Goal: Task Accomplishment & Management: Manage account settings

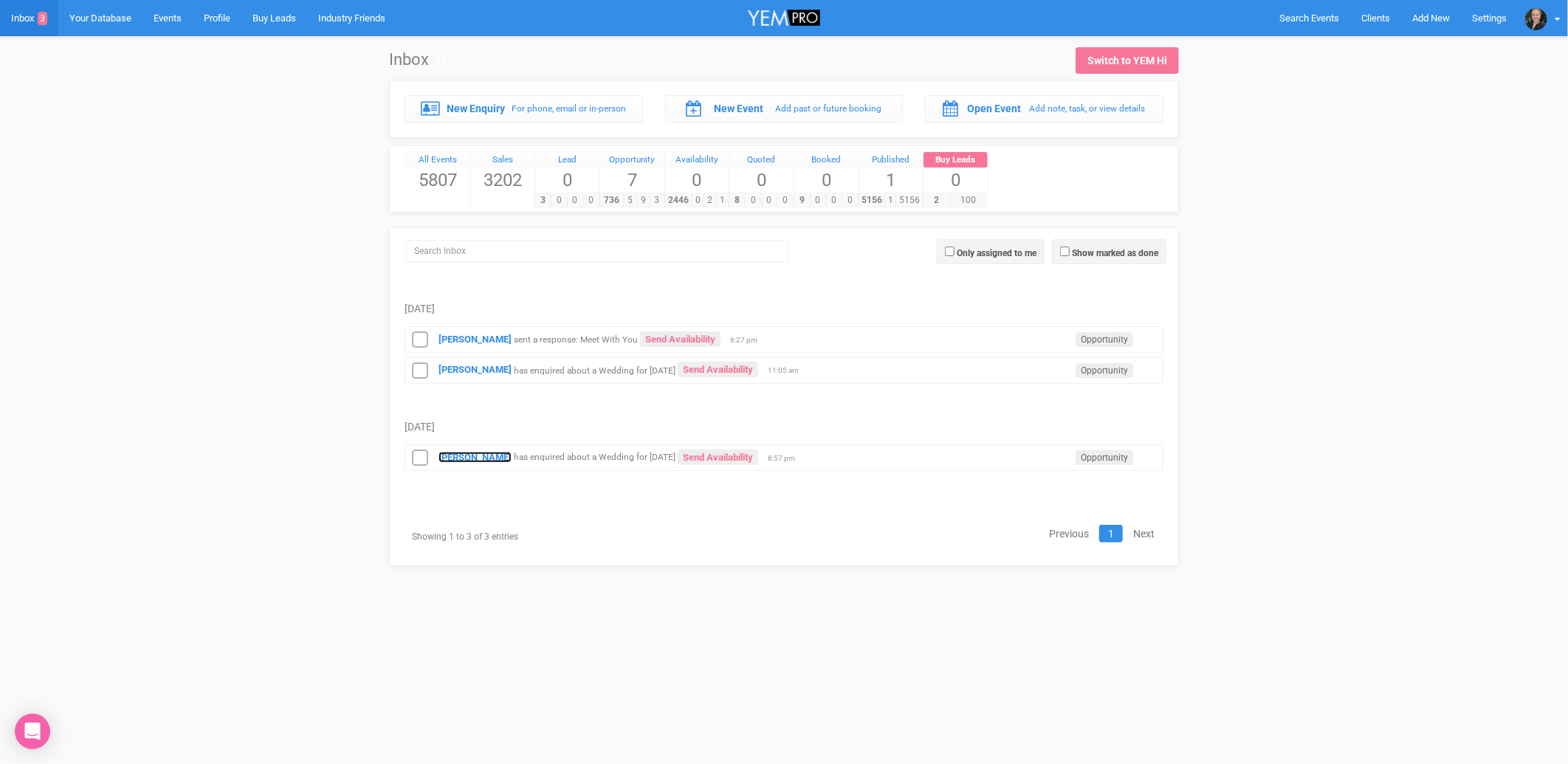
click at [464, 458] on strong "[PERSON_NAME]" at bounding box center [475, 457] width 73 height 11
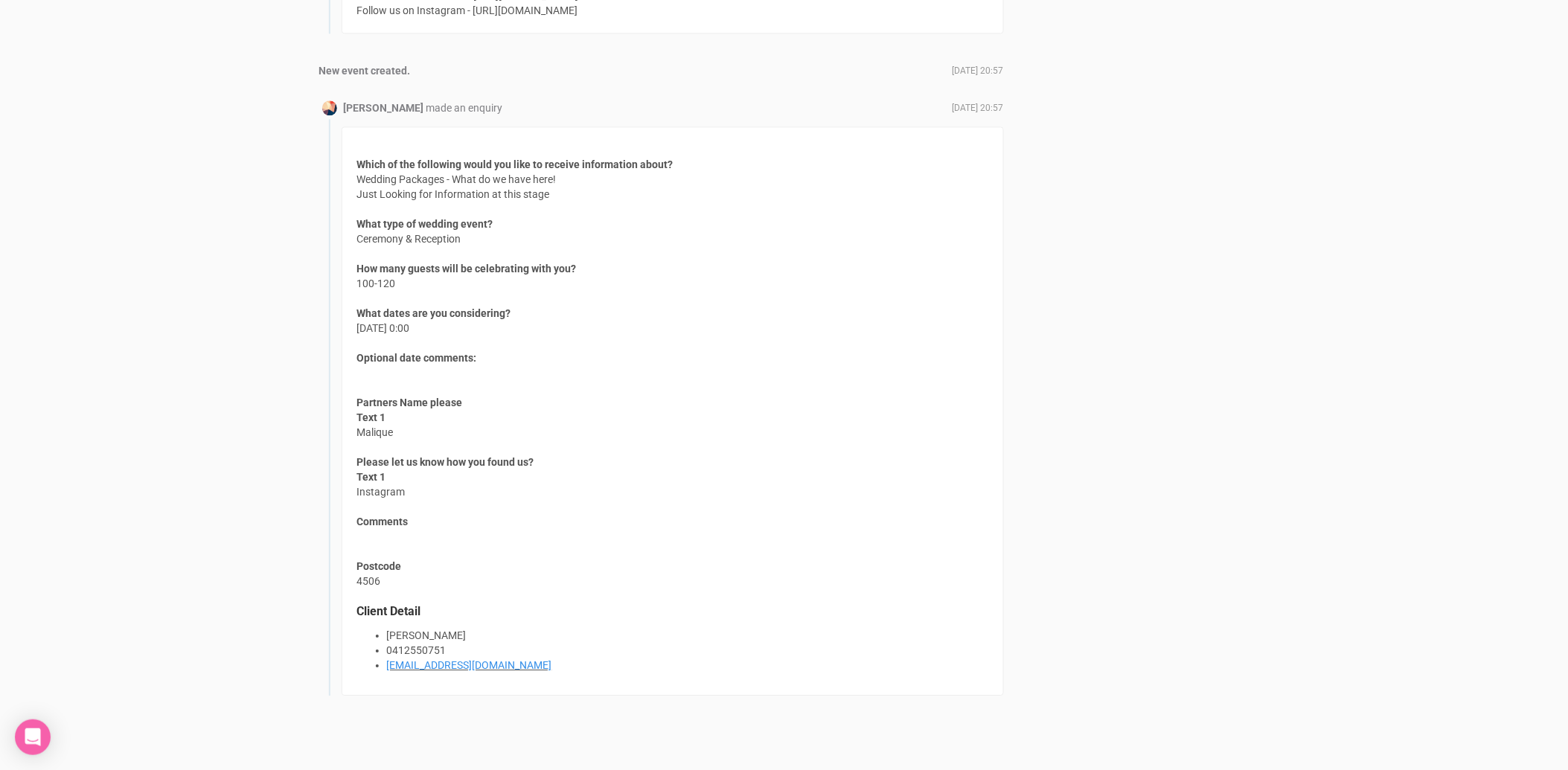
scroll to position [1216, 0]
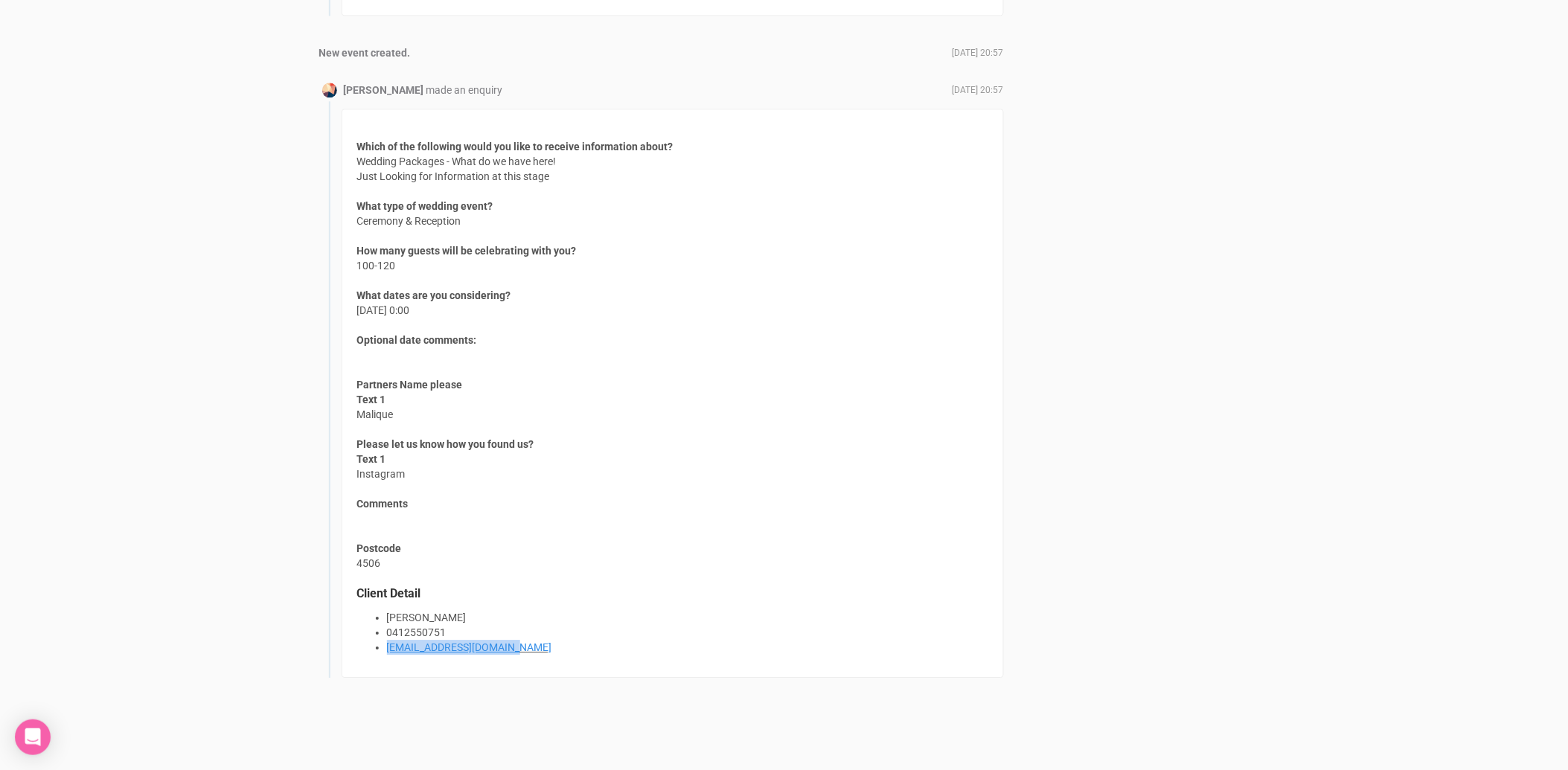
drag, startPoint x: 523, startPoint y: 642, endPoint x: 388, endPoint y: 640, distance: 135.0
click at [388, 640] on li "[EMAIL_ADDRESS][DOMAIN_NAME]" at bounding box center [687, 646] width 601 height 15
copy link "[EMAIL_ADDRESS][DOMAIN_NAME]"
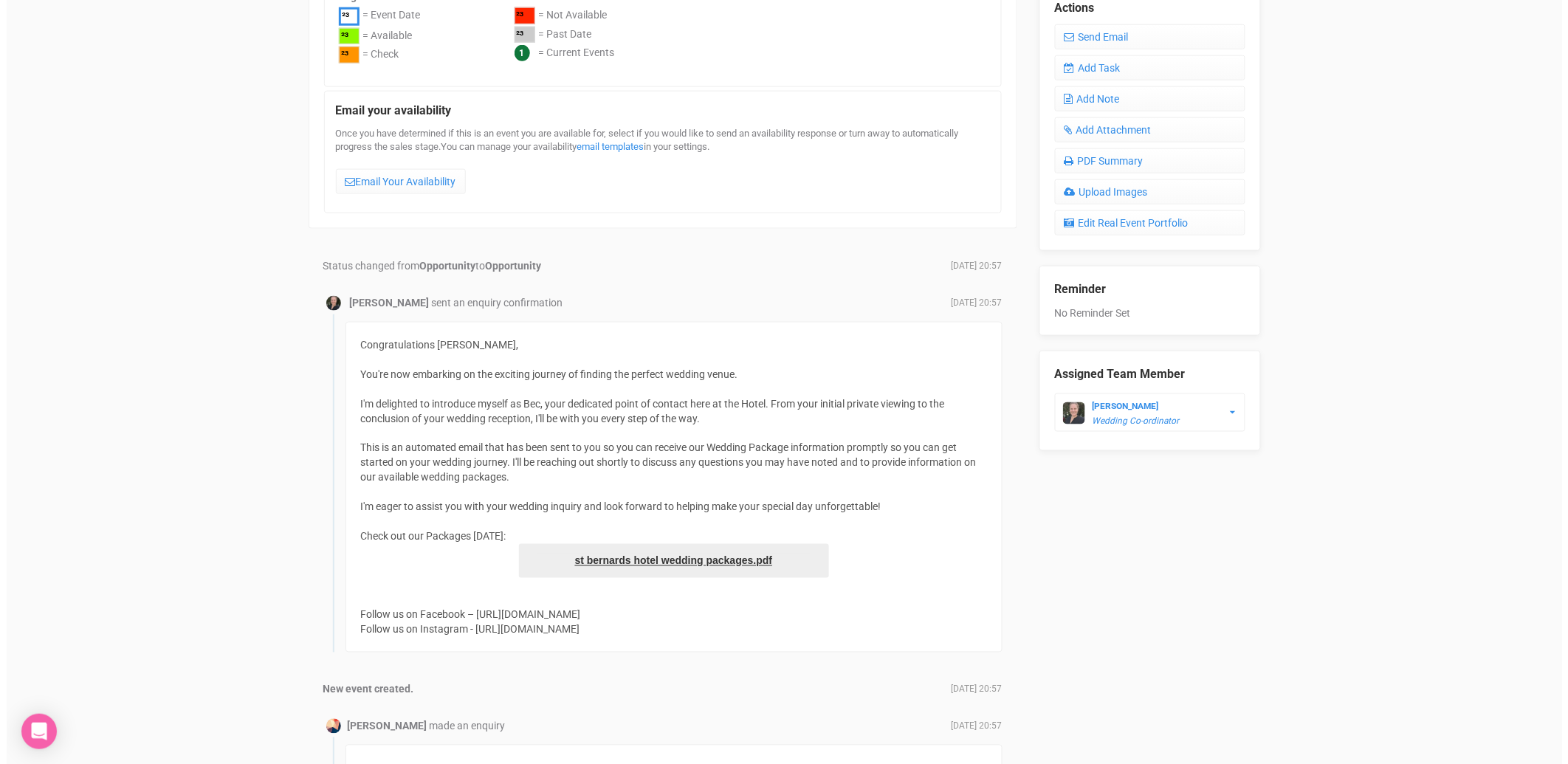
scroll to position [387, 0]
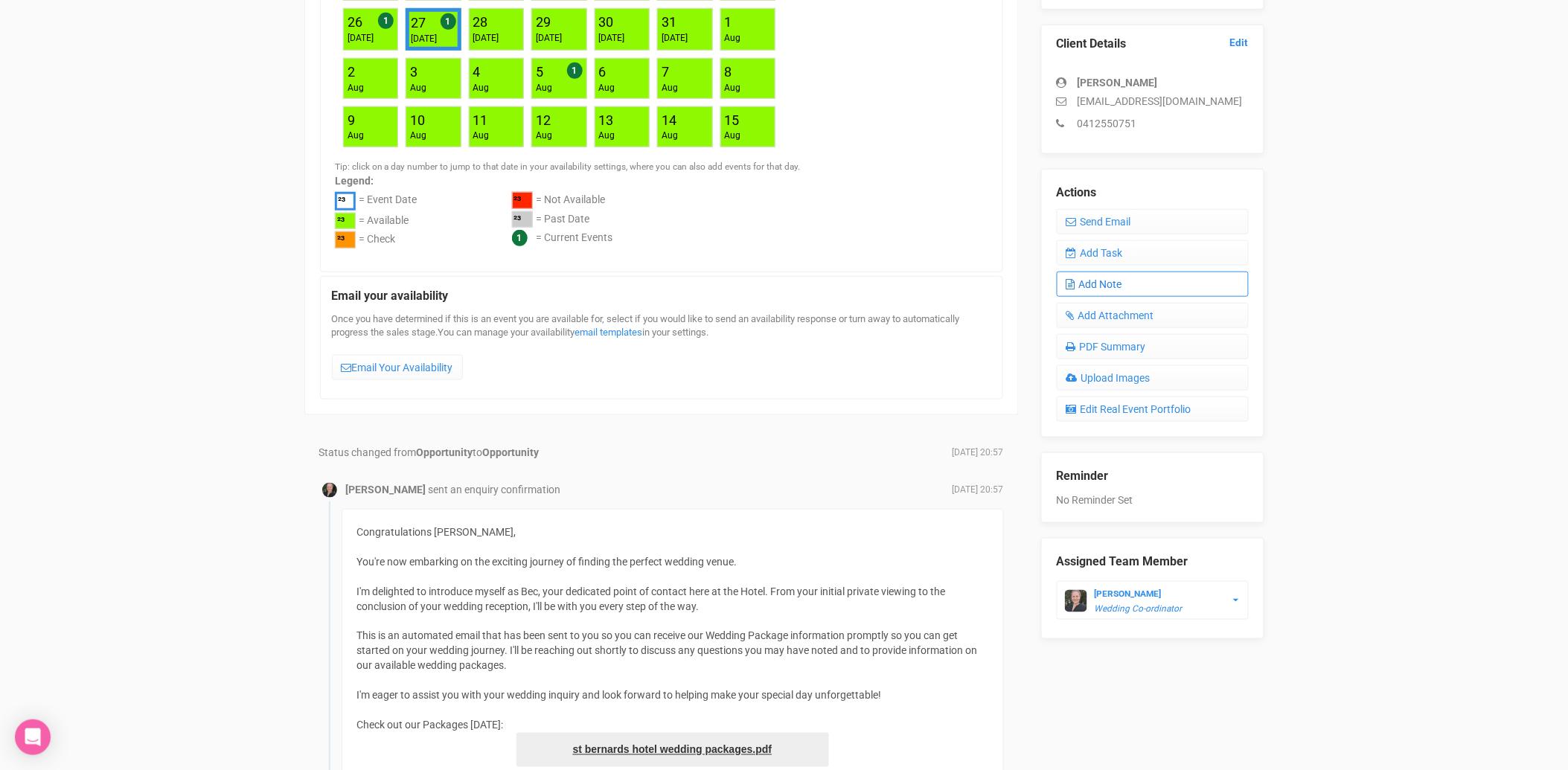
click at [1118, 284] on link "Add Note" at bounding box center [1152, 285] width 192 height 26
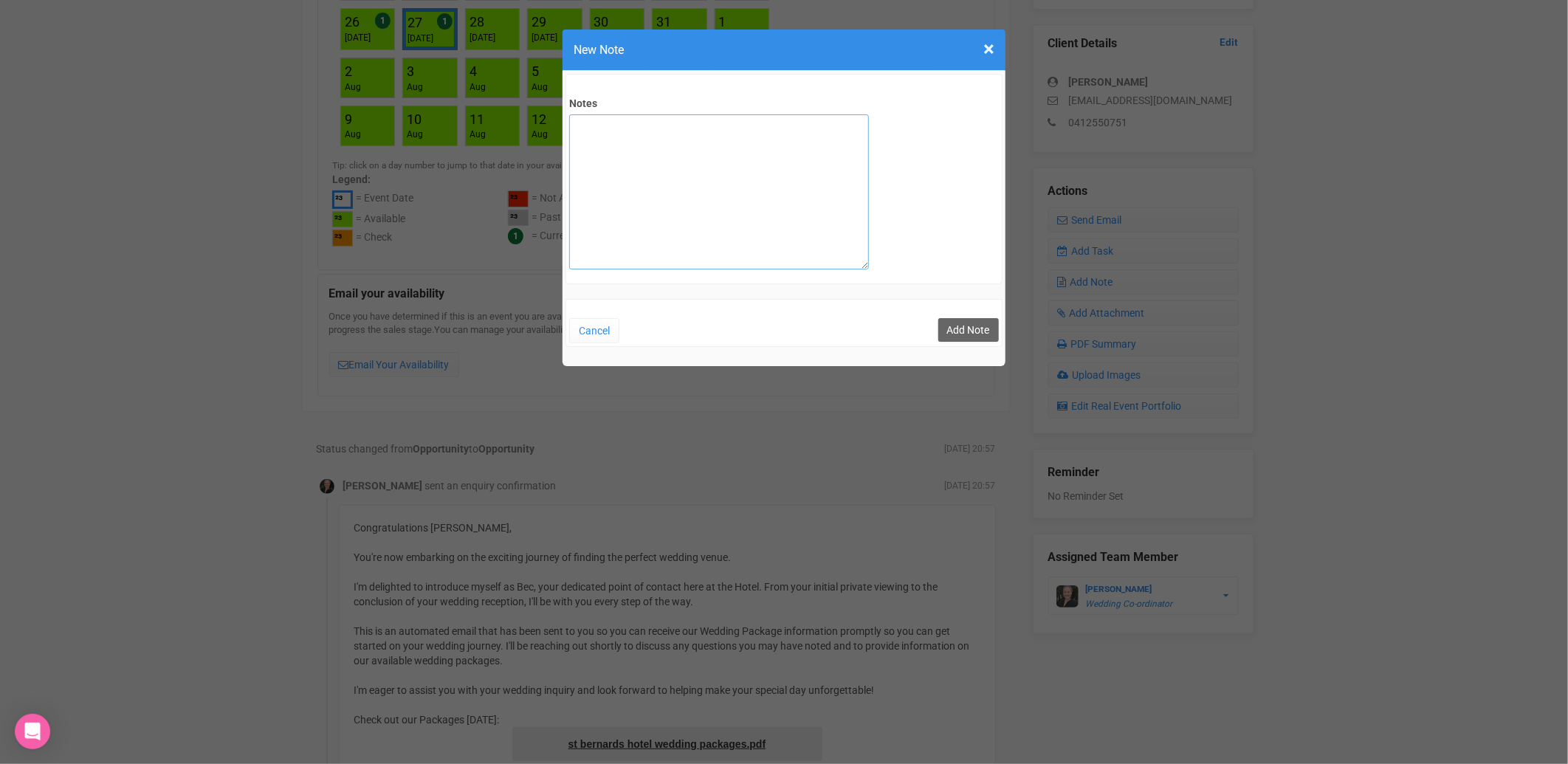
click at [621, 139] on textarea "Notes" at bounding box center [719, 192] width 300 height 155
type textarea "Private email sent"
click at [970, 336] on button "Add Note" at bounding box center [968, 330] width 60 height 24
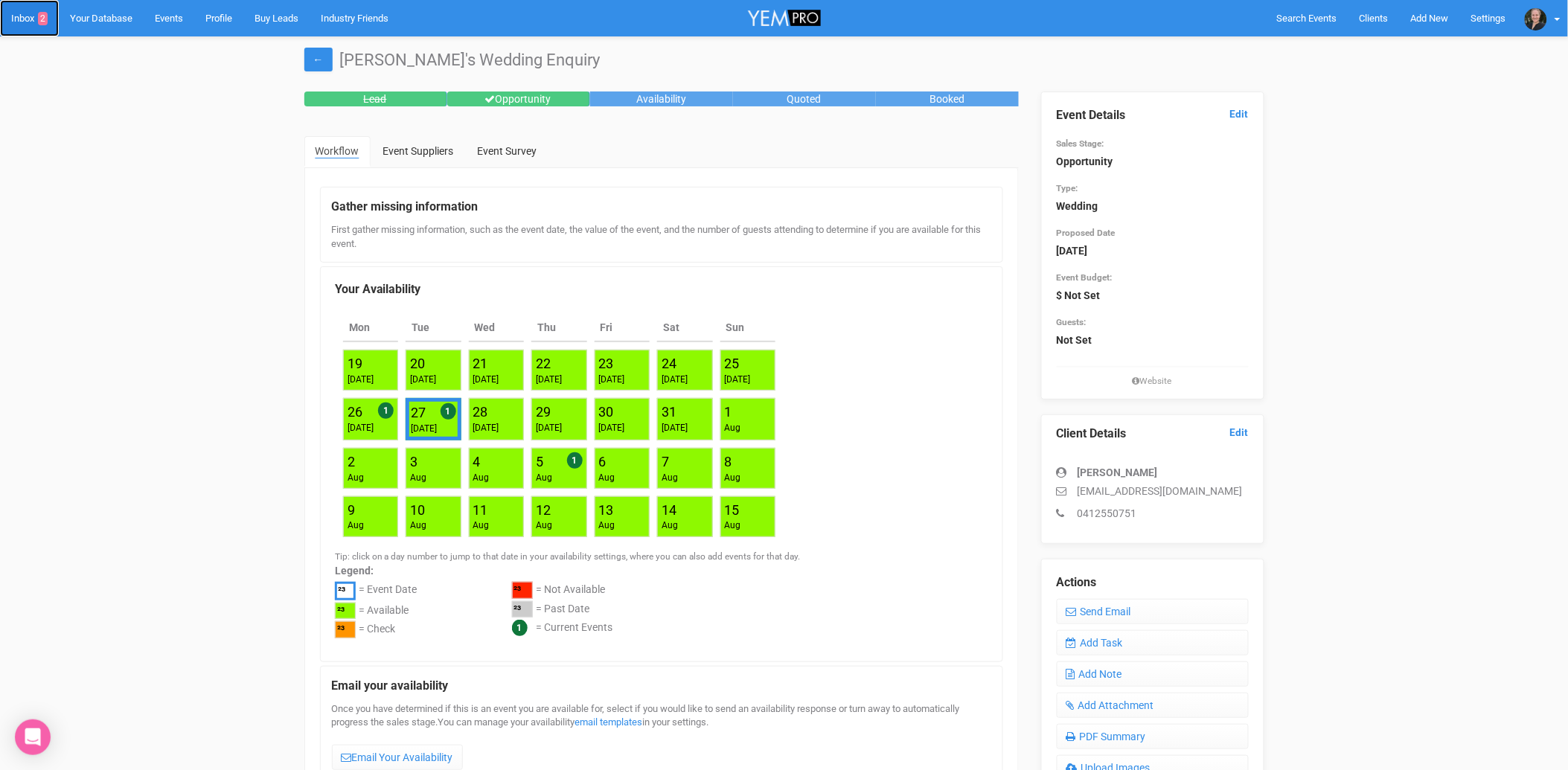
click at [21, 15] on link "Inbox 2" at bounding box center [29, 18] width 59 height 37
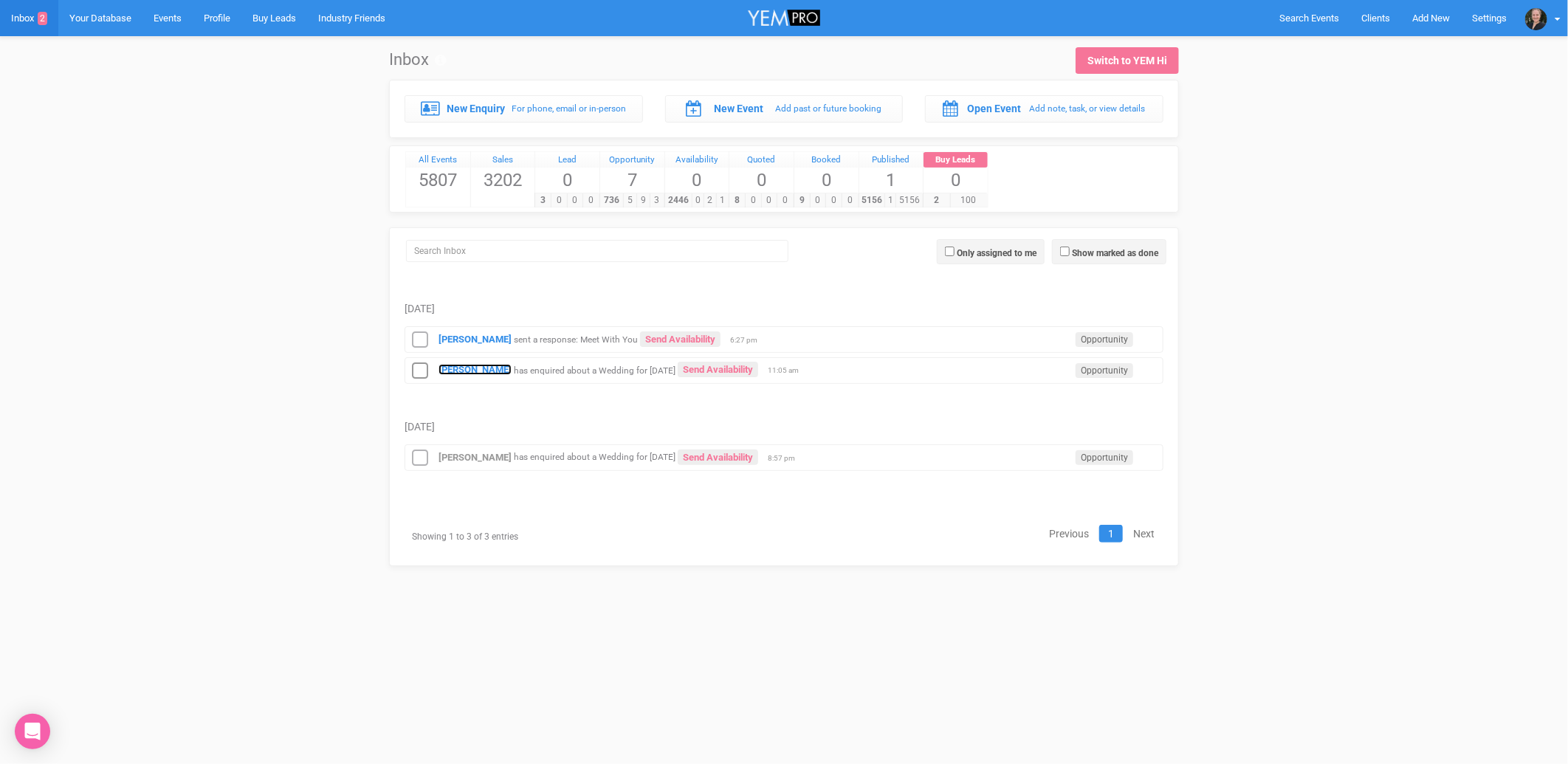
click at [459, 374] on strong "[PERSON_NAME]" at bounding box center [475, 369] width 73 height 11
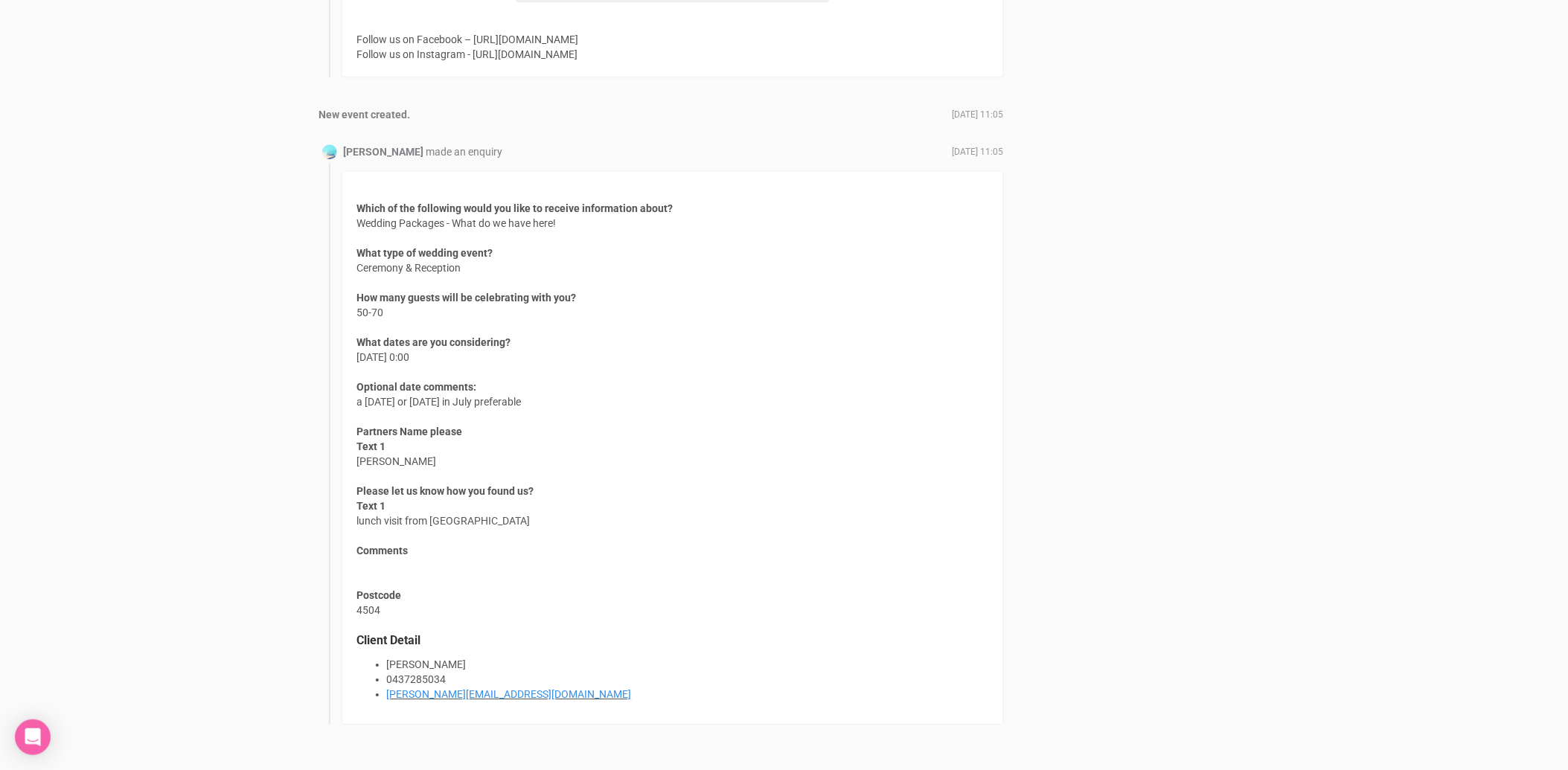
scroll to position [1321, 0]
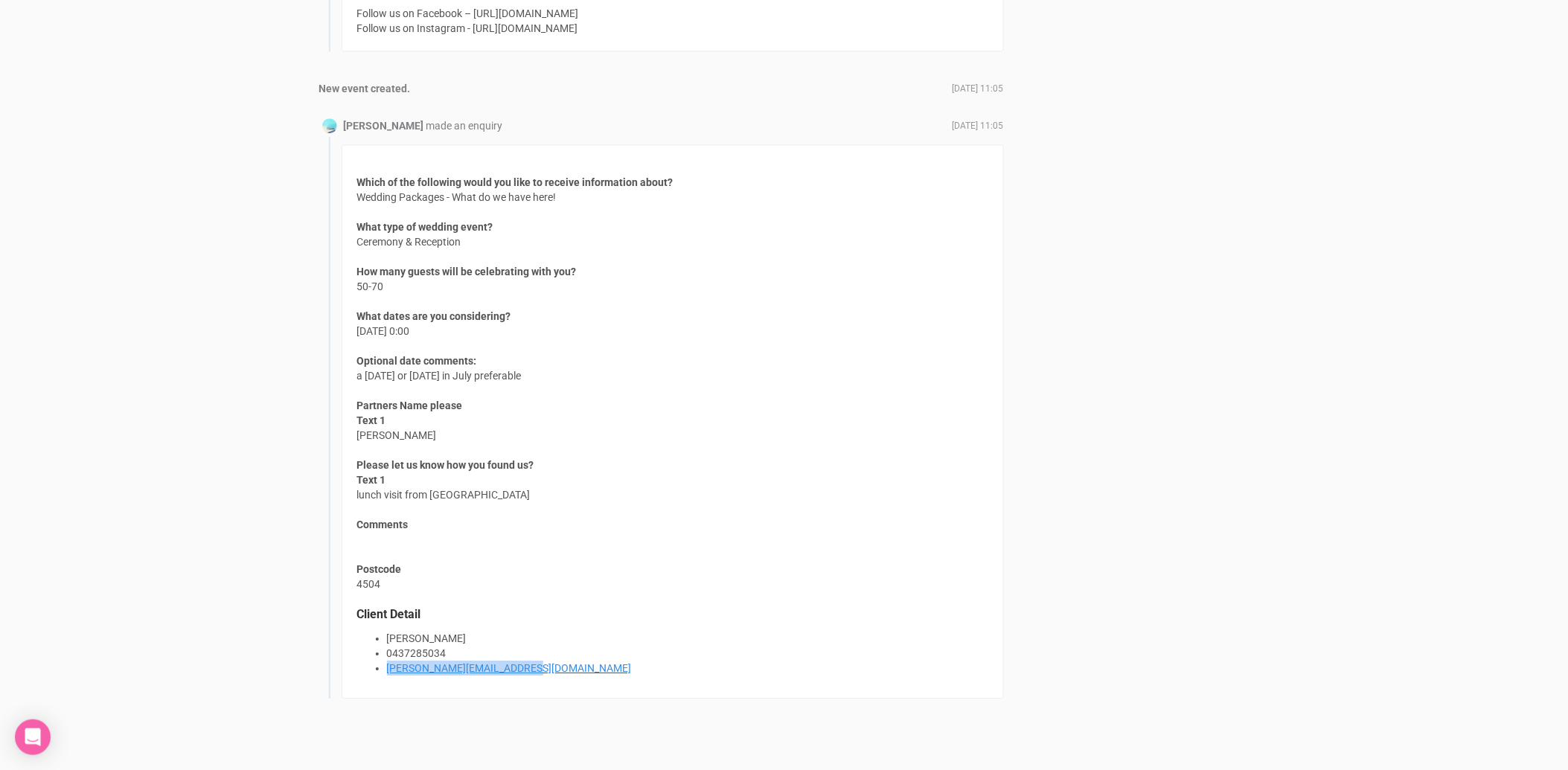
drag, startPoint x: 525, startPoint y: 663, endPoint x: 387, endPoint y: 663, distance: 138.0
click at [387, 663] on li "travis.mcgarry87@gmail.com" at bounding box center [687, 667] width 601 height 15
copy link "travis.mcgarry87@gmail.com"
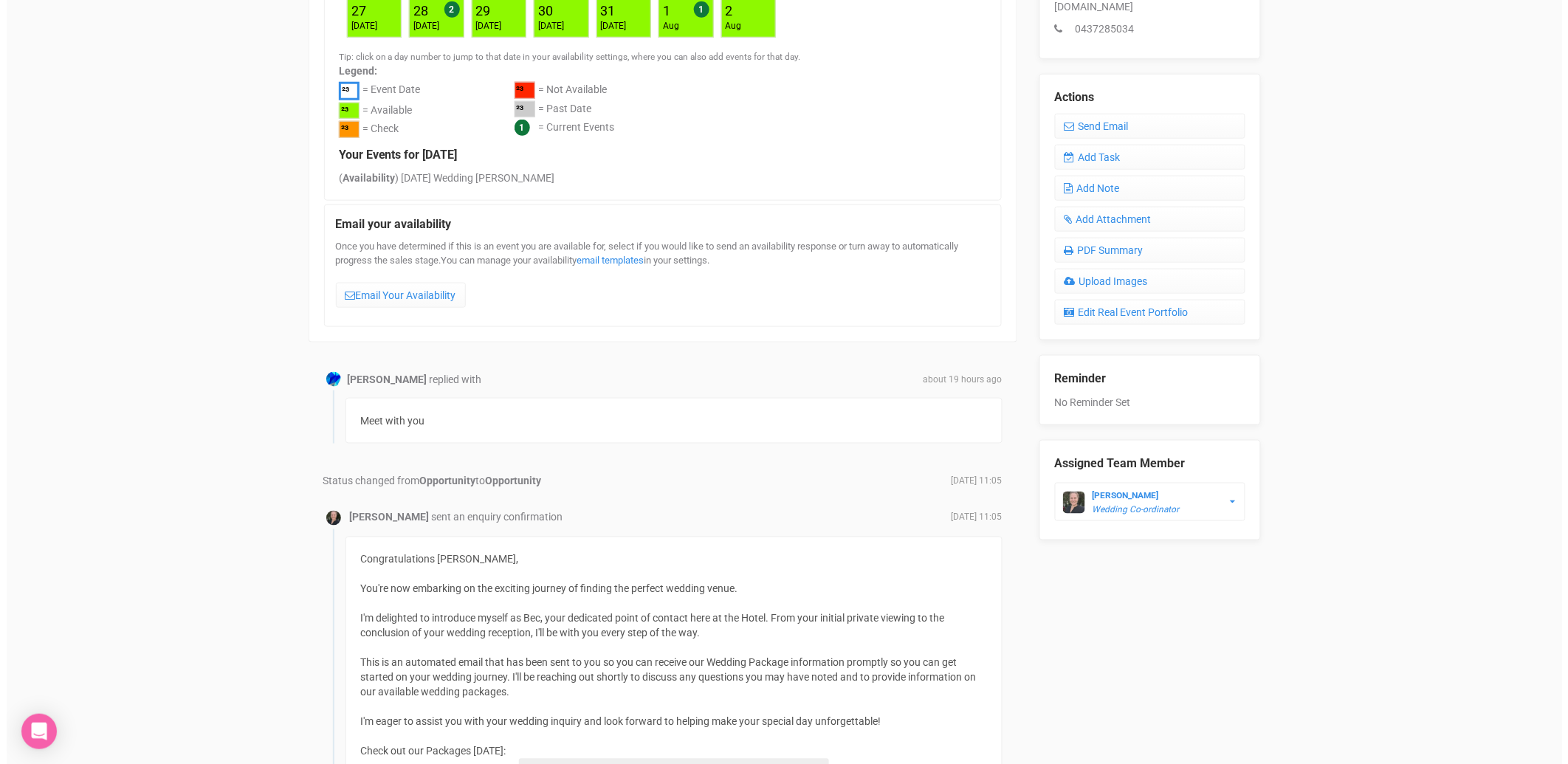
scroll to position [327, 0]
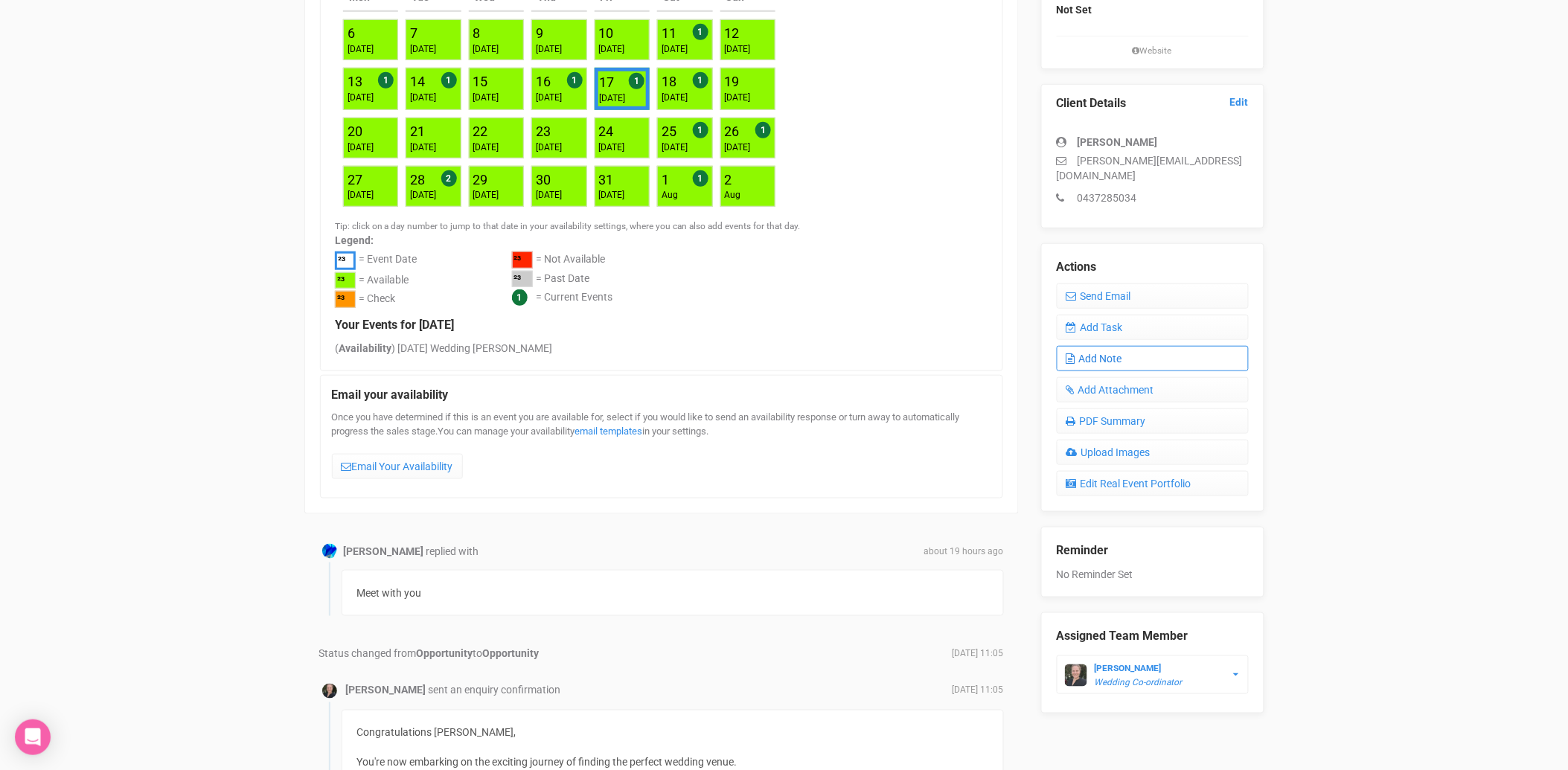
click at [1101, 346] on link "Add Note" at bounding box center [1152, 359] width 192 height 26
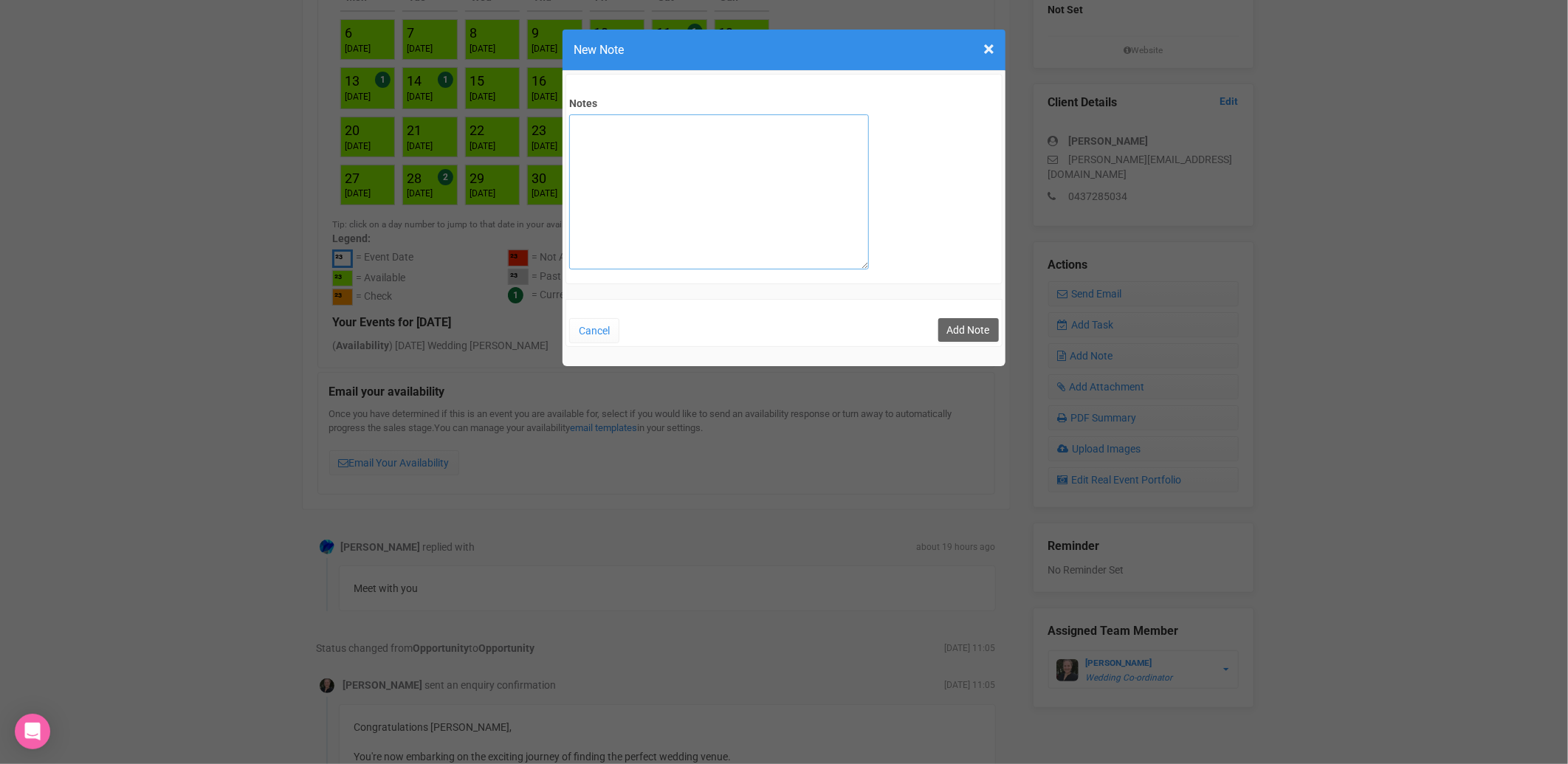
click at [658, 156] on textarea "Notes" at bounding box center [719, 192] width 300 height 155
type textarea "private email sent"
click at [972, 332] on button "Add Note" at bounding box center [968, 330] width 60 height 24
